Goal: Transaction & Acquisition: Subscribe to service/newsletter

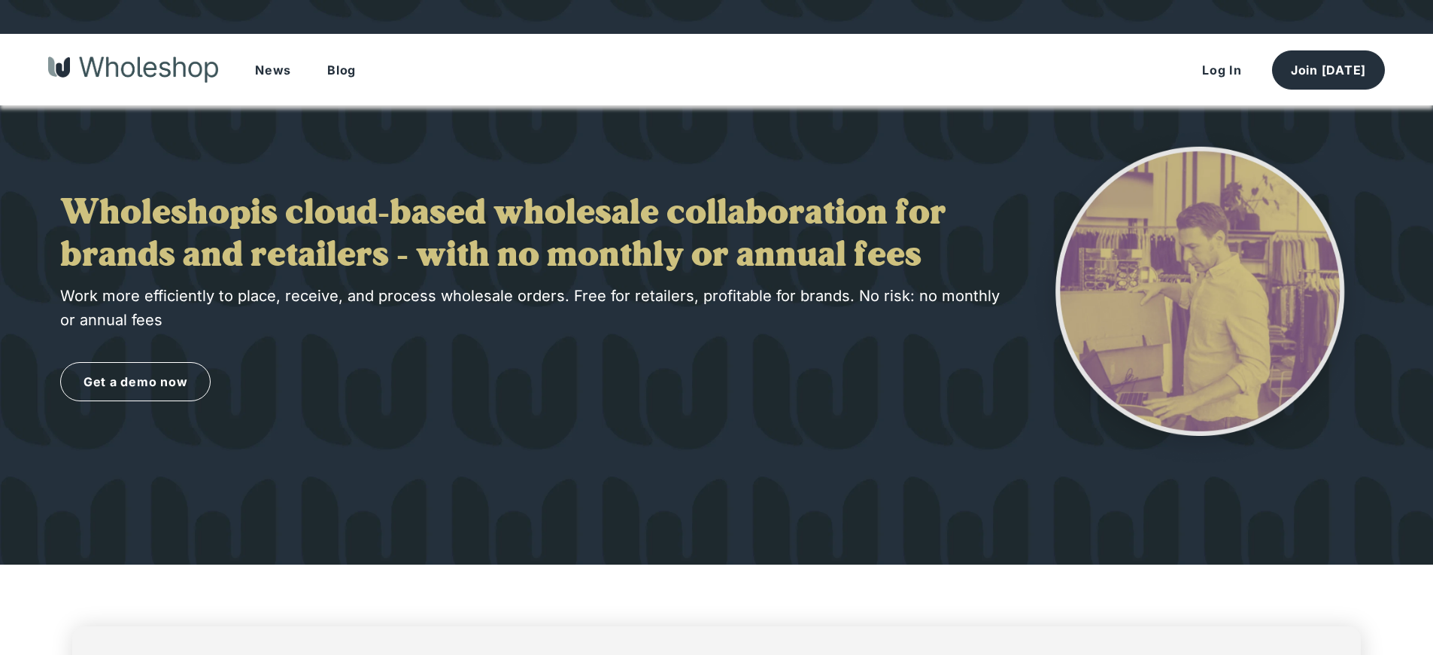
scroll to position [2110, 0]
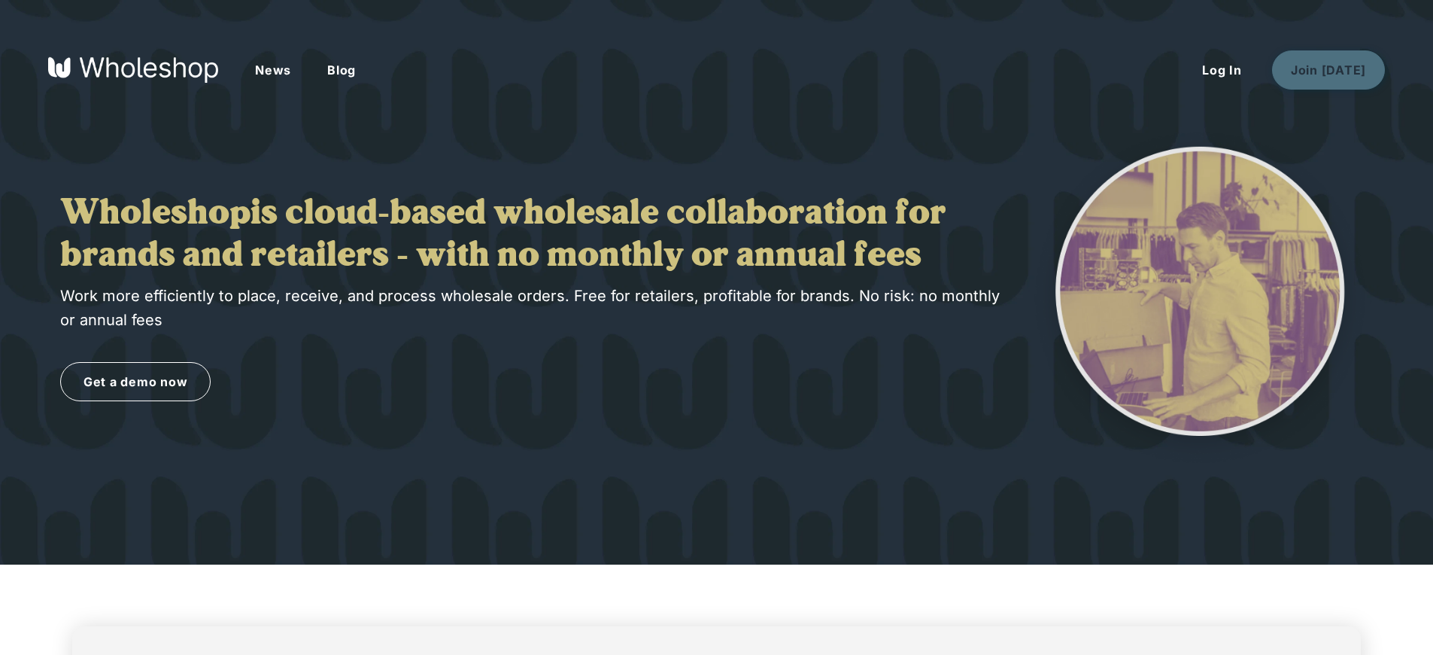
click at [1331, 69] on button "Join [DATE]" at bounding box center [1328, 69] width 113 height 39
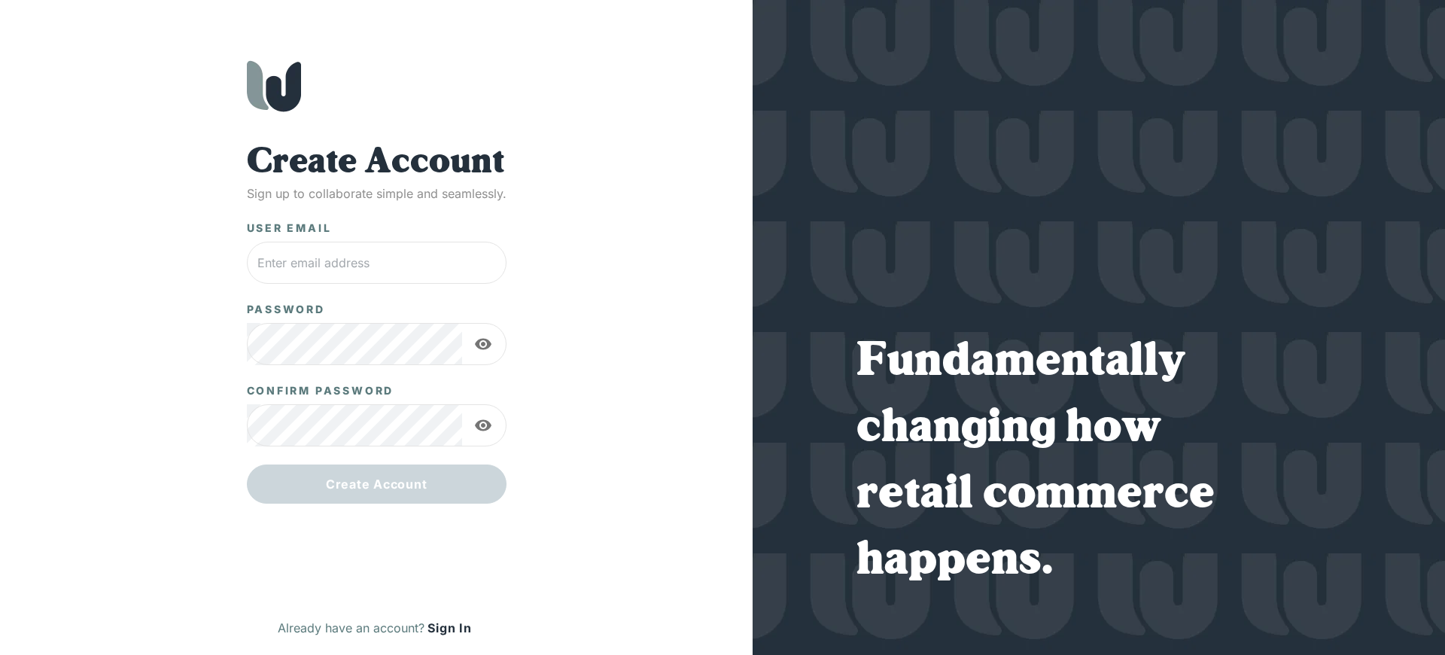
click at [449, 628] on button "Sign In" at bounding box center [449, 627] width 50 height 24
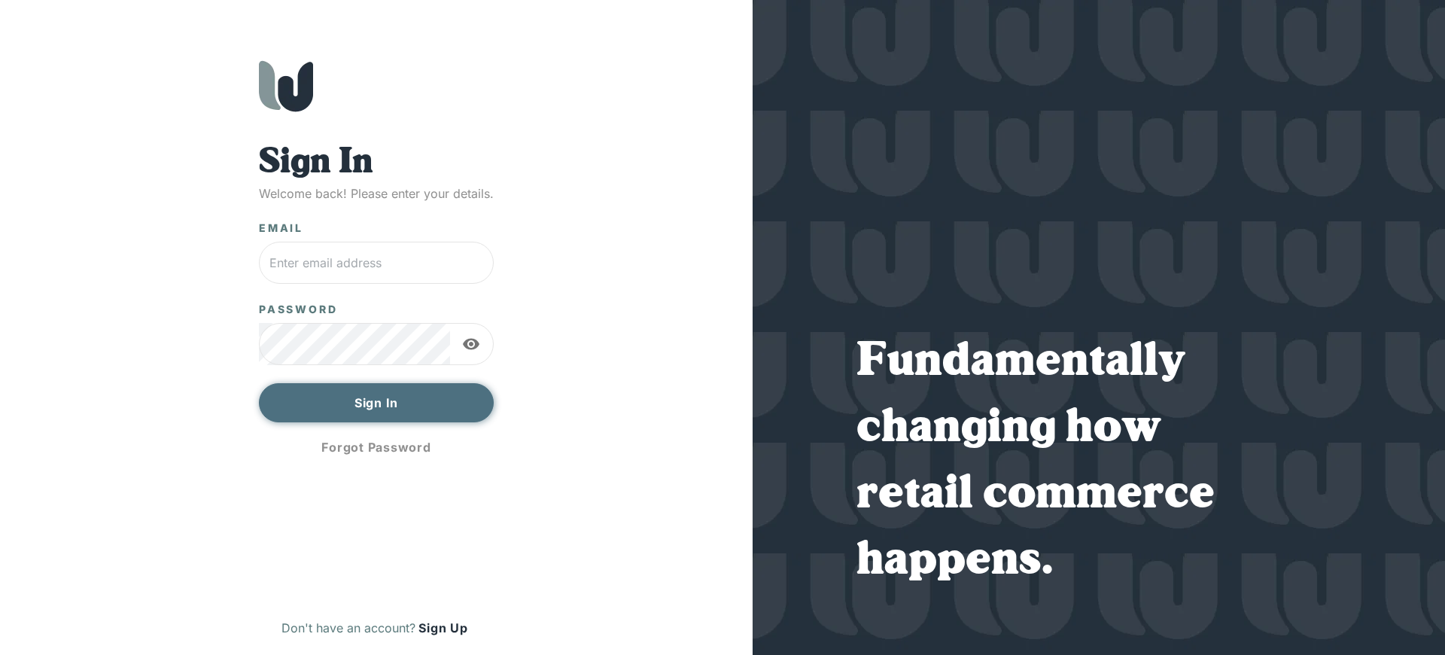
click at [375, 403] on button "Sign In" at bounding box center [376, 402] width 235 height 39
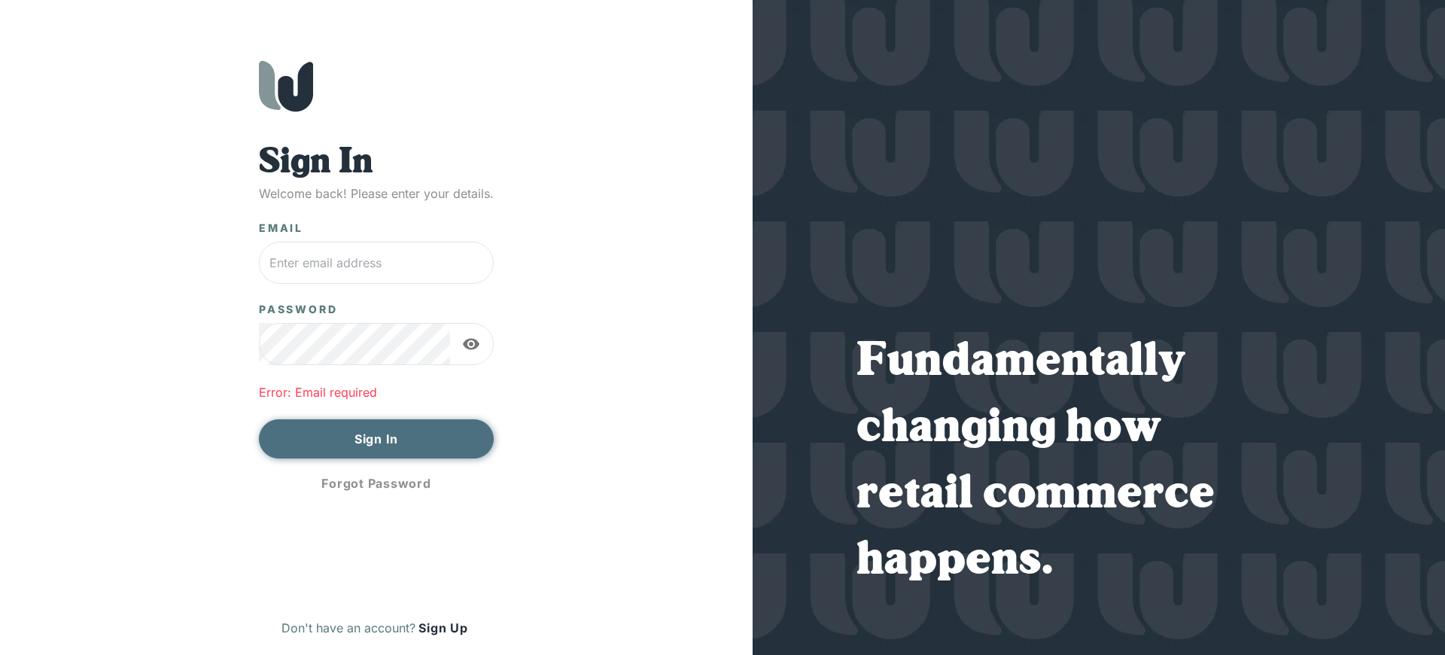
click at [375, 439] on button "Sign In" at bounding box center [376, 438] width 235 height 39
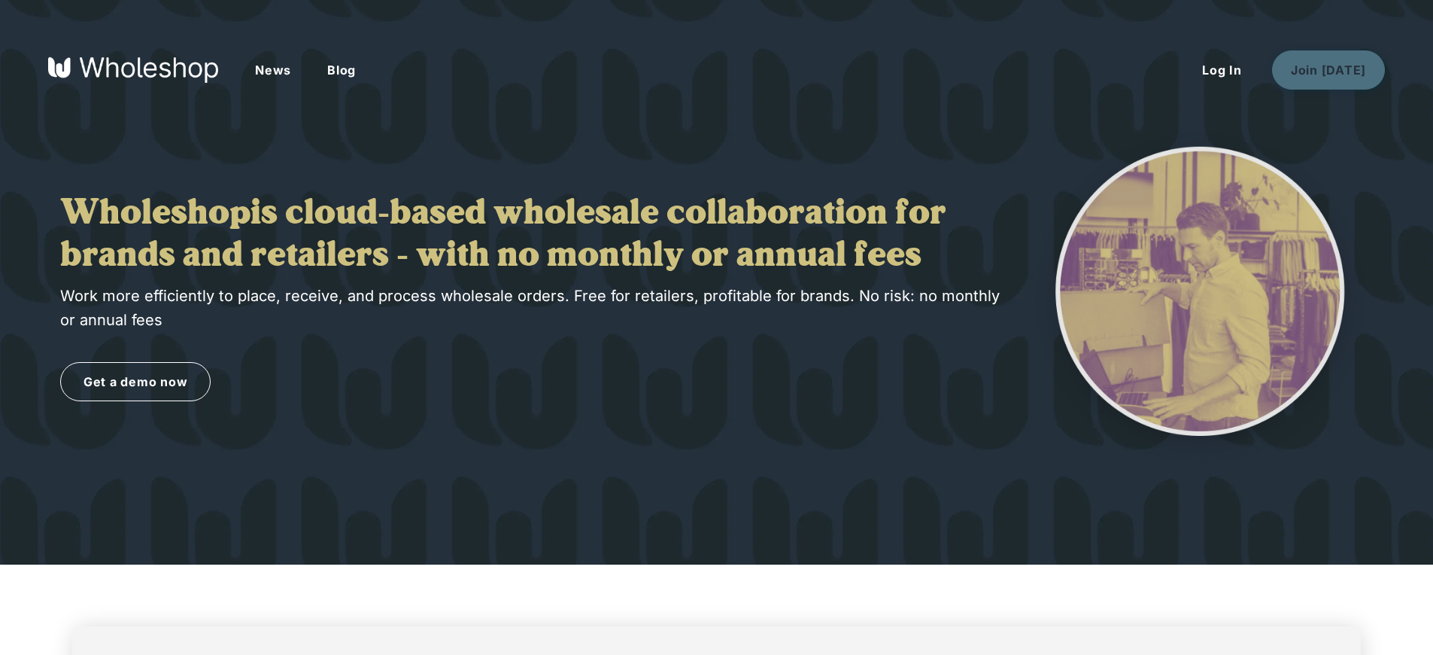
click at [1331, 69] on button "Join [DATE]" at bounding box center [1328, 69] width 113 height 39
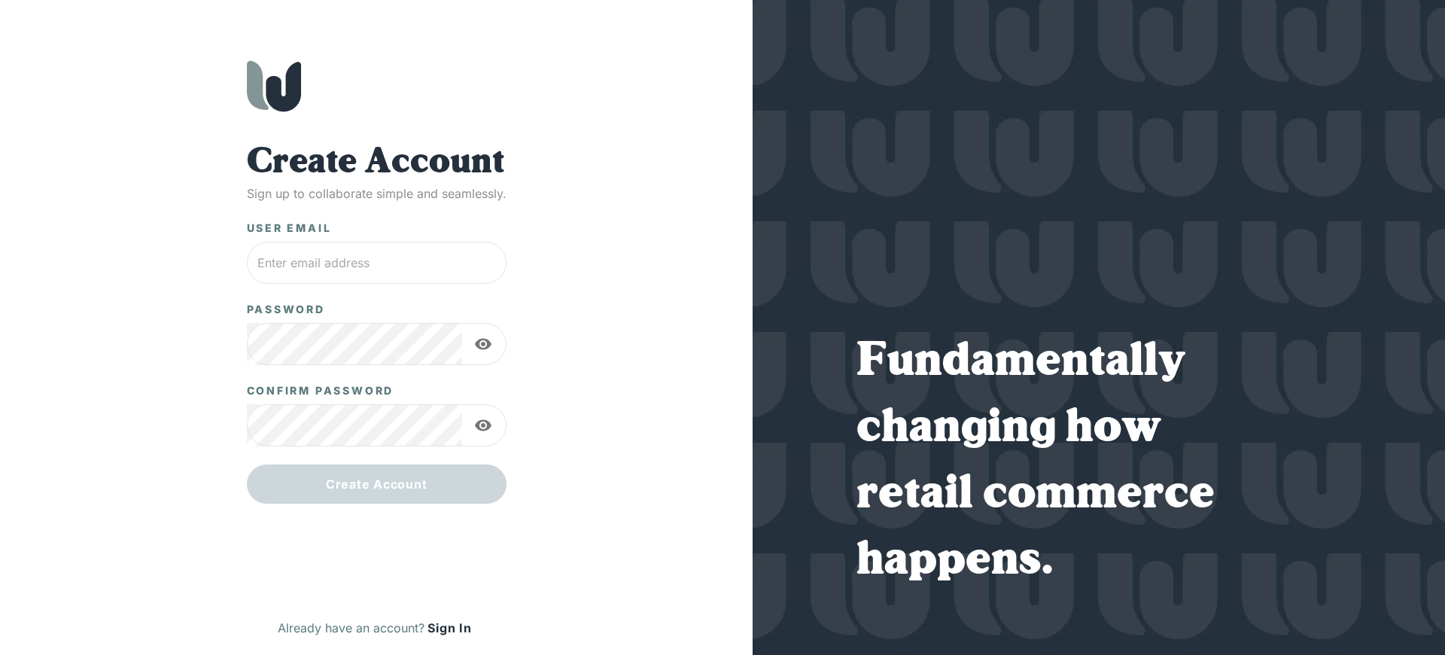
click at [449, 628] on button "Sign In" at bounding box center [449, 627] width 50 height 24
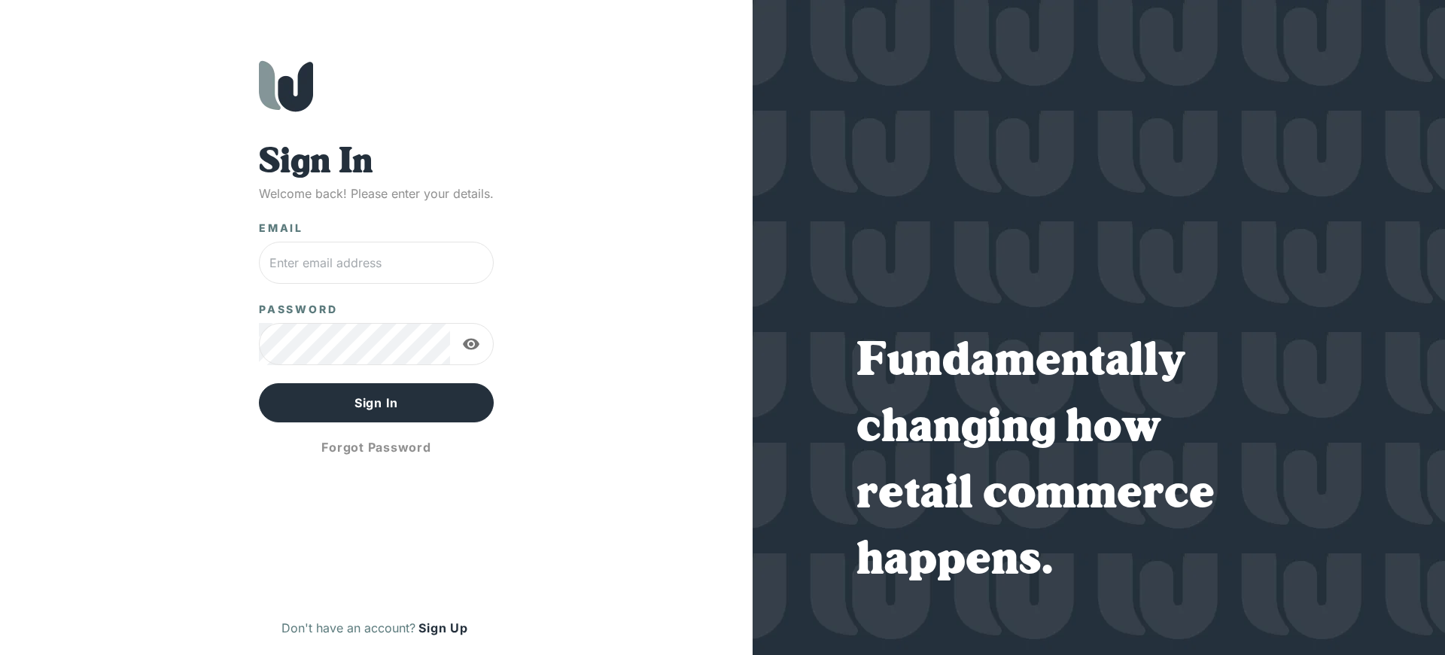
click at [442, 628] on button "Sign Up" at bounding box center [442, 627] width 55 height 24
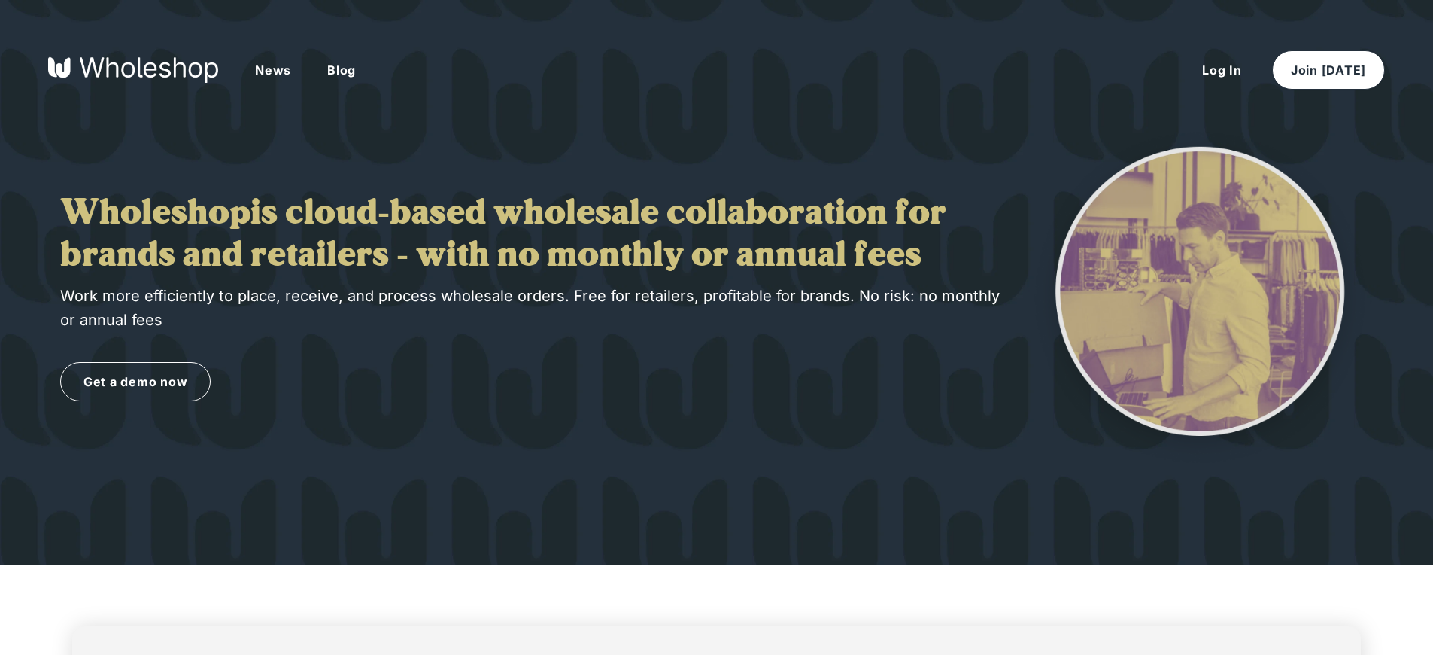
click at [1331, 69] on button "Join [DATE]" at bounding box center [1328, 69] width 113 height 39
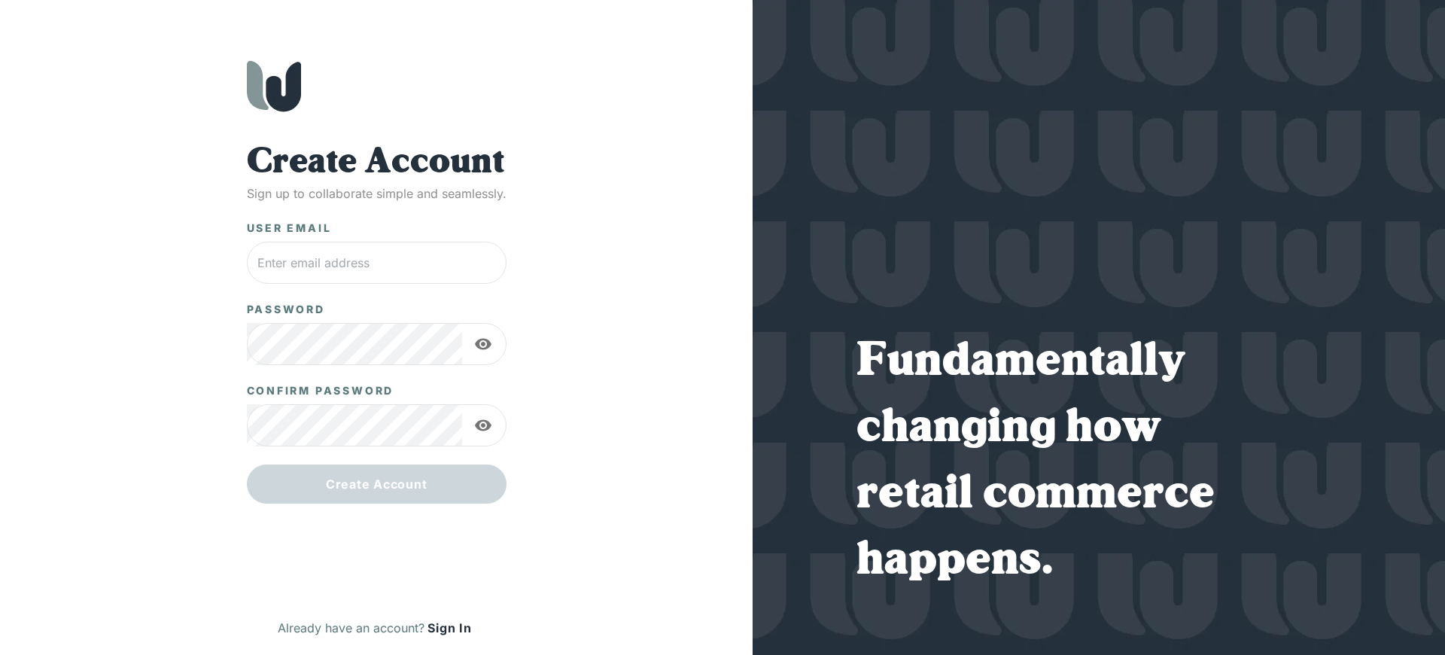
click at [449, 628] on button "Sign In" at bounding box center [449, 627] width 50 height 24
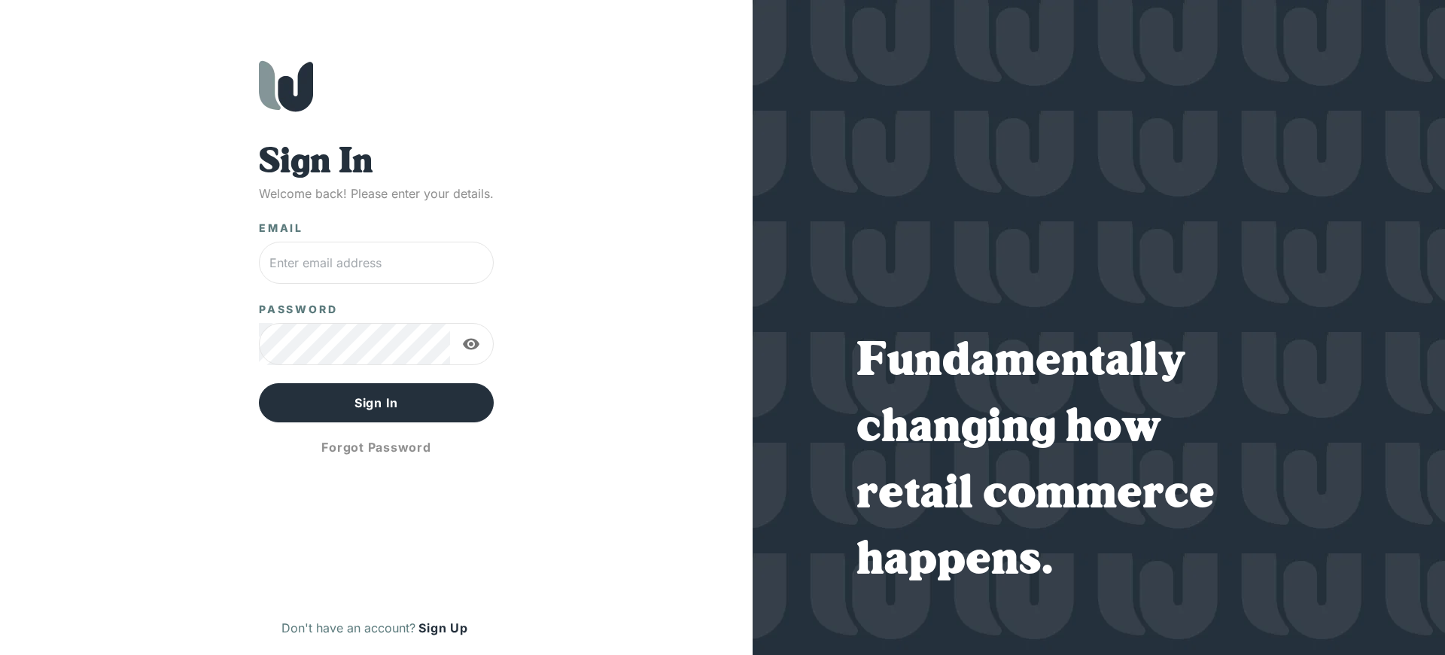
click at [442, 628] on button "Sign Up" at bounding box center [442, 627] width 55 height 24
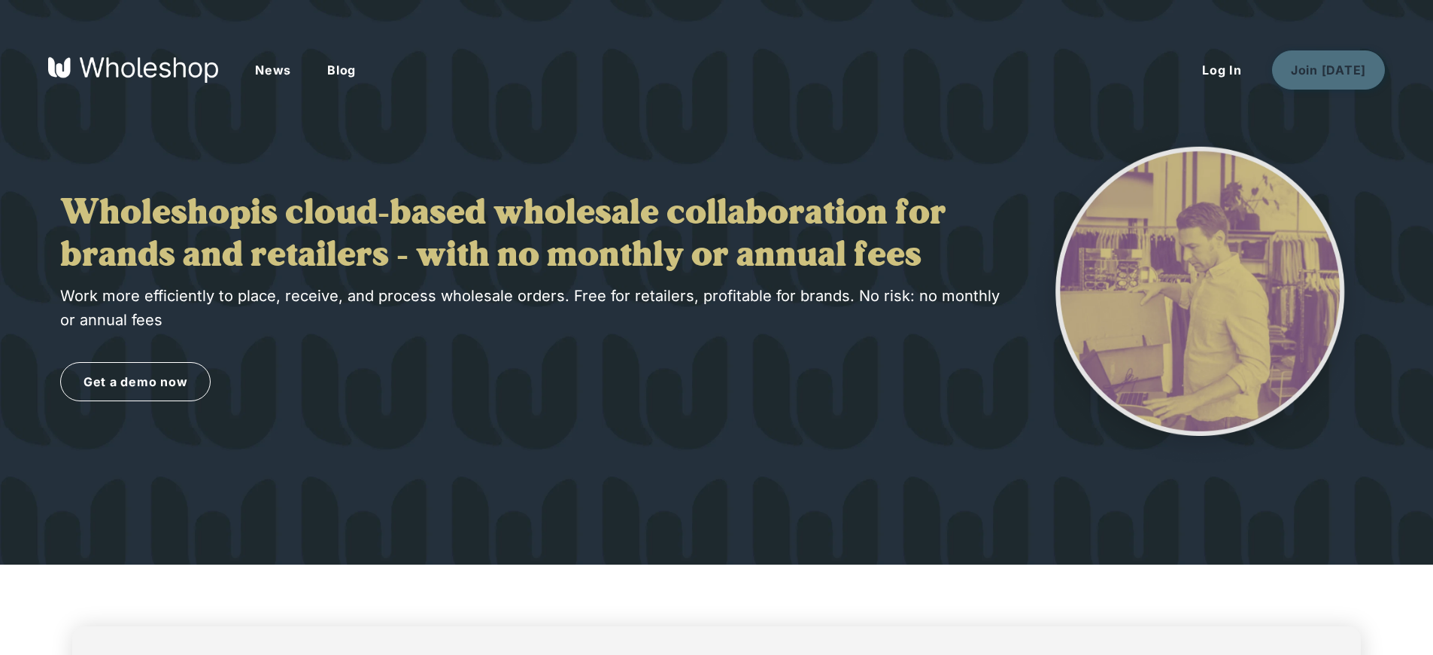
click at [1331, 69] on button "Join [DATE]" at bounding box center [1328, 69] width 113 height 39
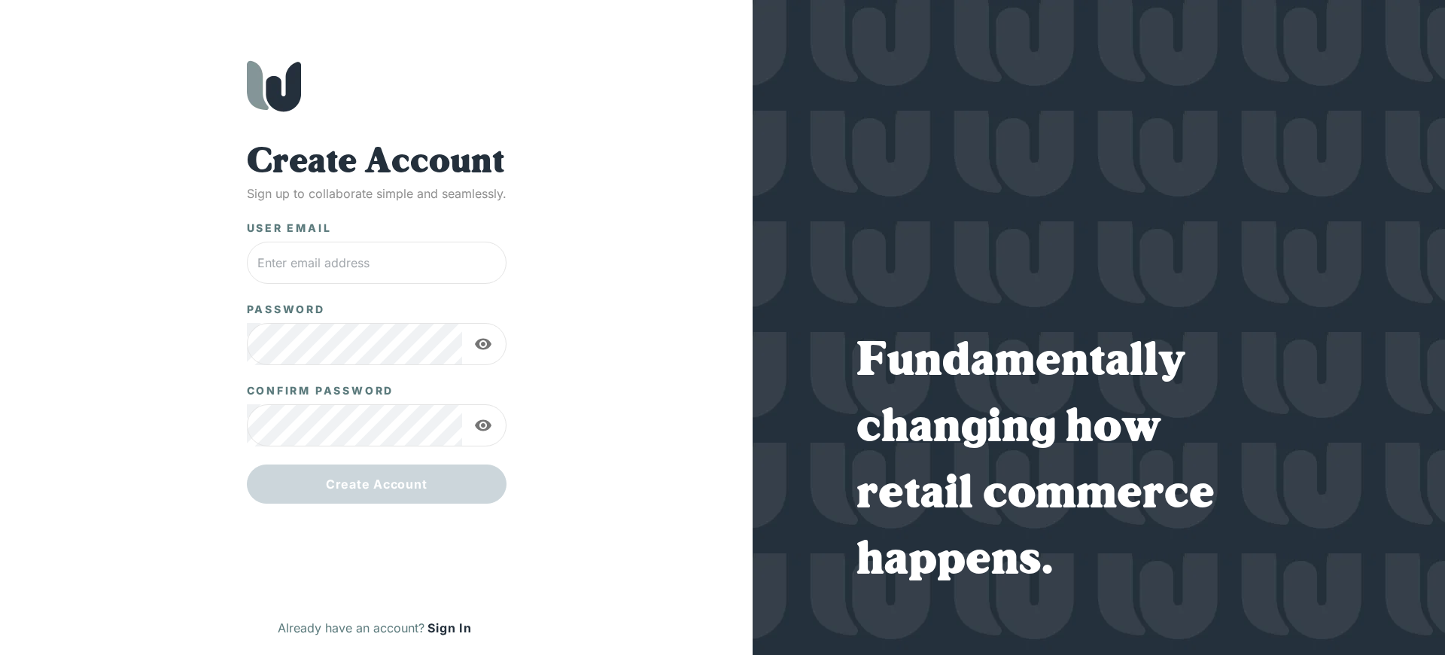
click at [449, 628] on button "Sign In" at bounding box center [449, 627] width 50 height 24
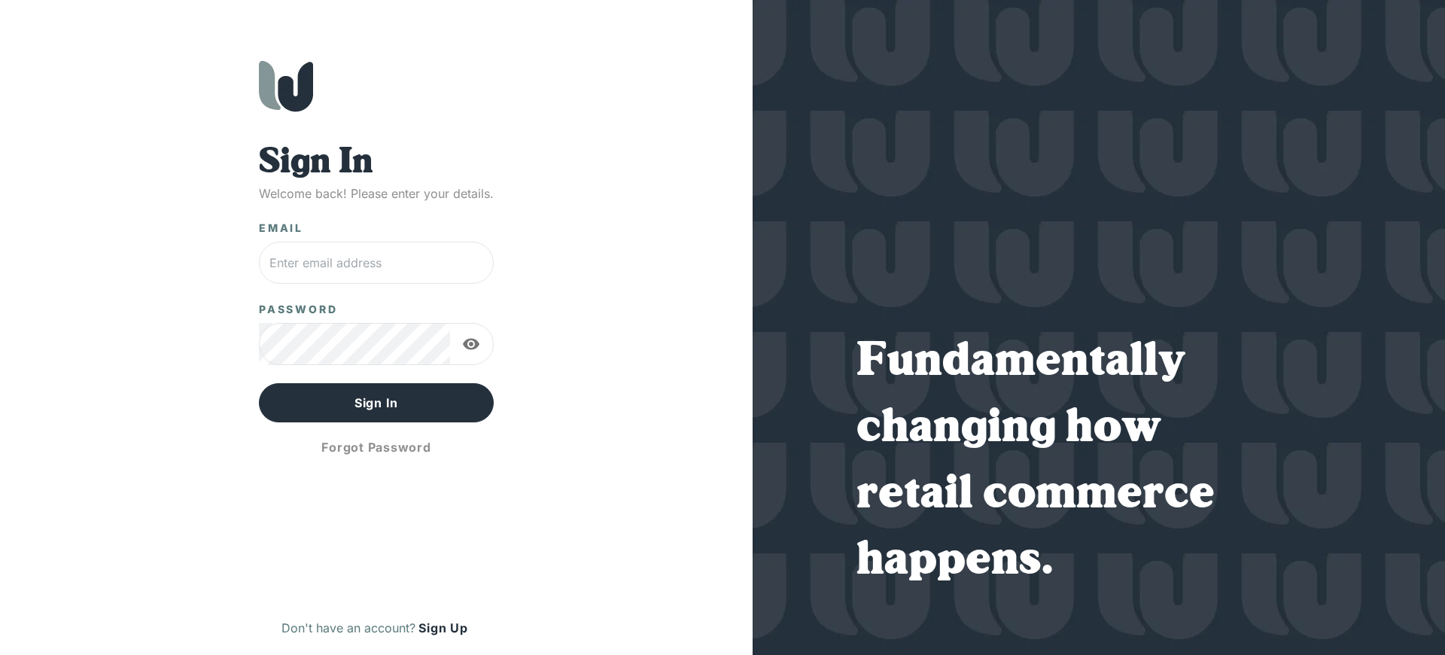
click at [442, 628] on button "Sign Up" at bounding box center [442, 627] width 55 height 24
